Goal: Find specific page/section: Find specific page/section

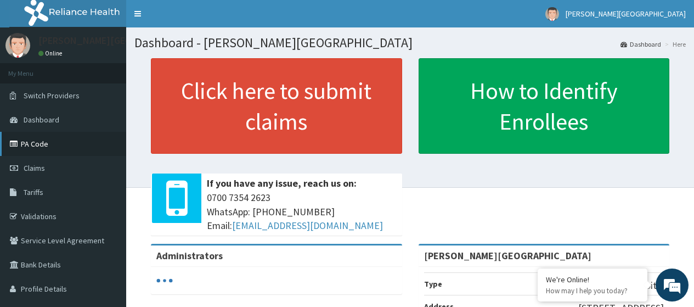
click at [47, 147] on link "PA Code" at bounding box center [63, 144] width 126 height 24
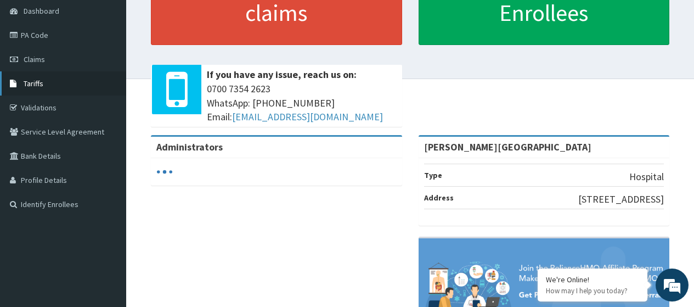
scroll to position [55, 0]
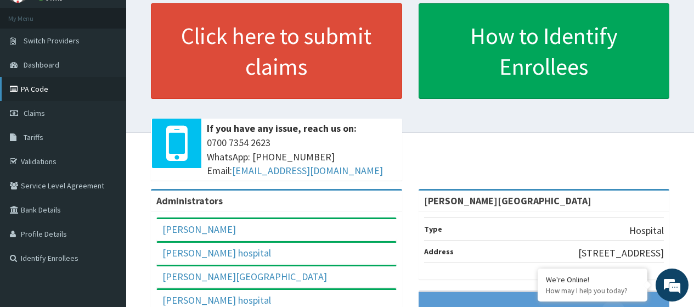
click at [37, 90] on link "PA Code" at bounding box center [63, 89] width 126 height 24
